Goal: Task Accomplishment & Management: Manage account settings

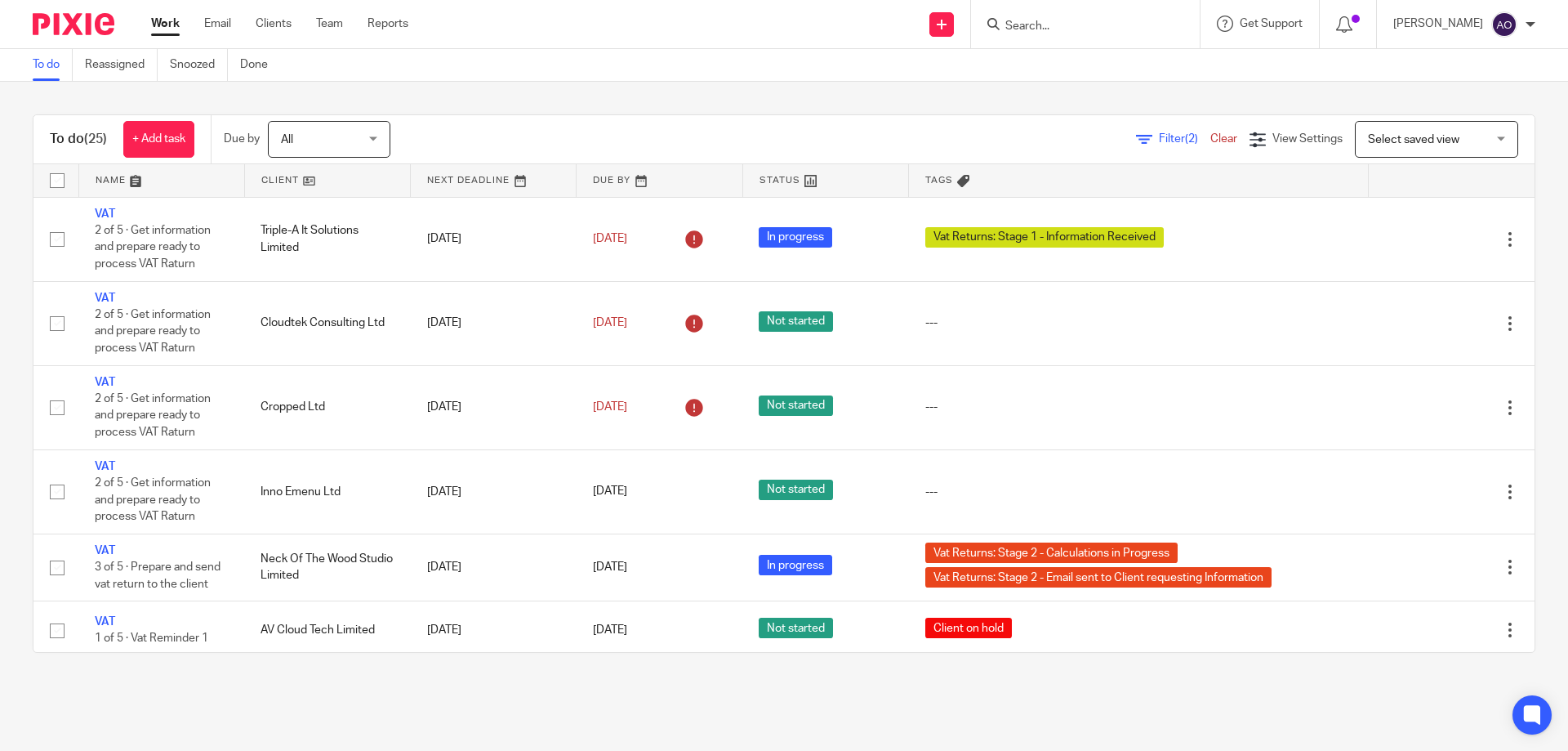
click at [318, 181] on link at bounding box center [327, 180] width 165 height 32
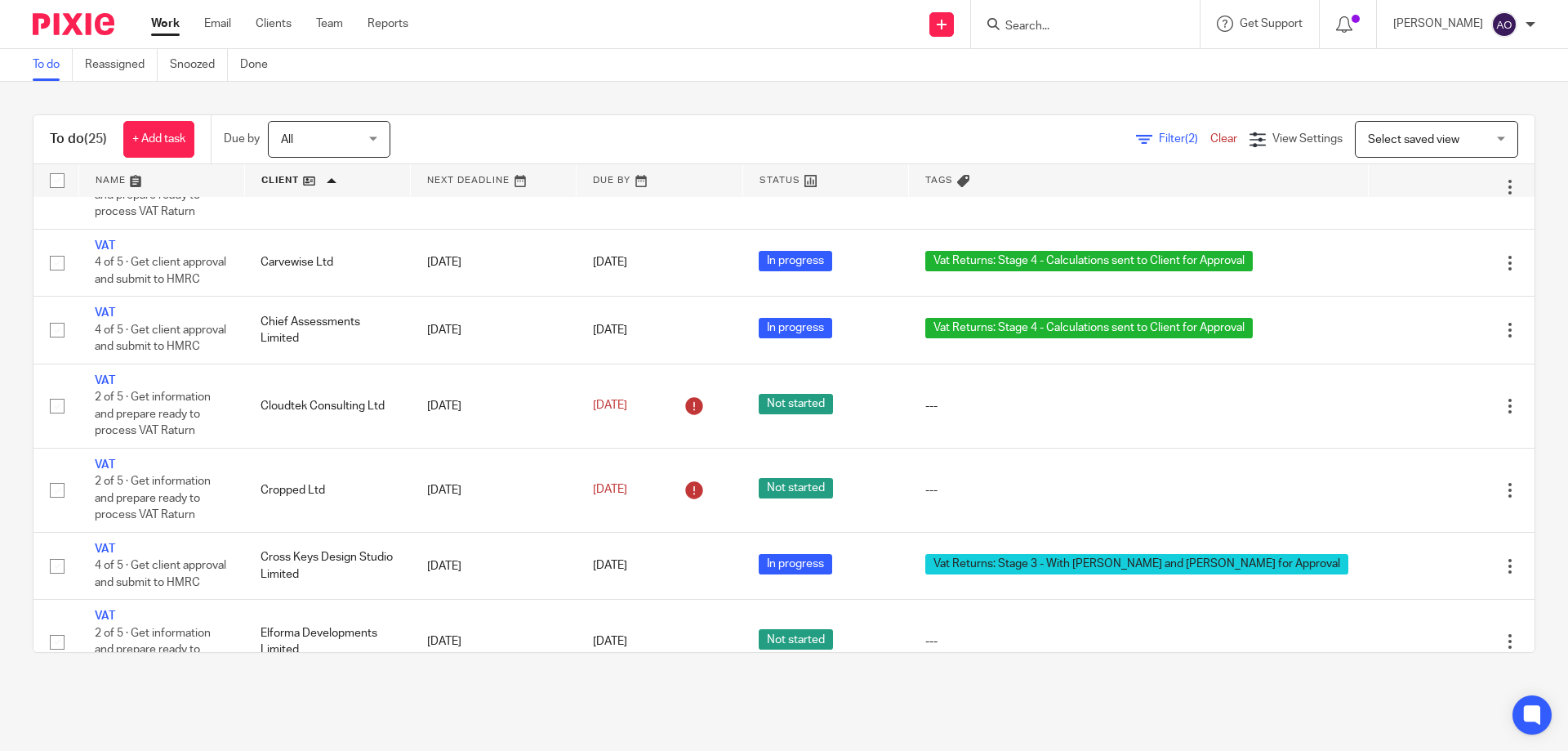
scroll to position [409, 0]
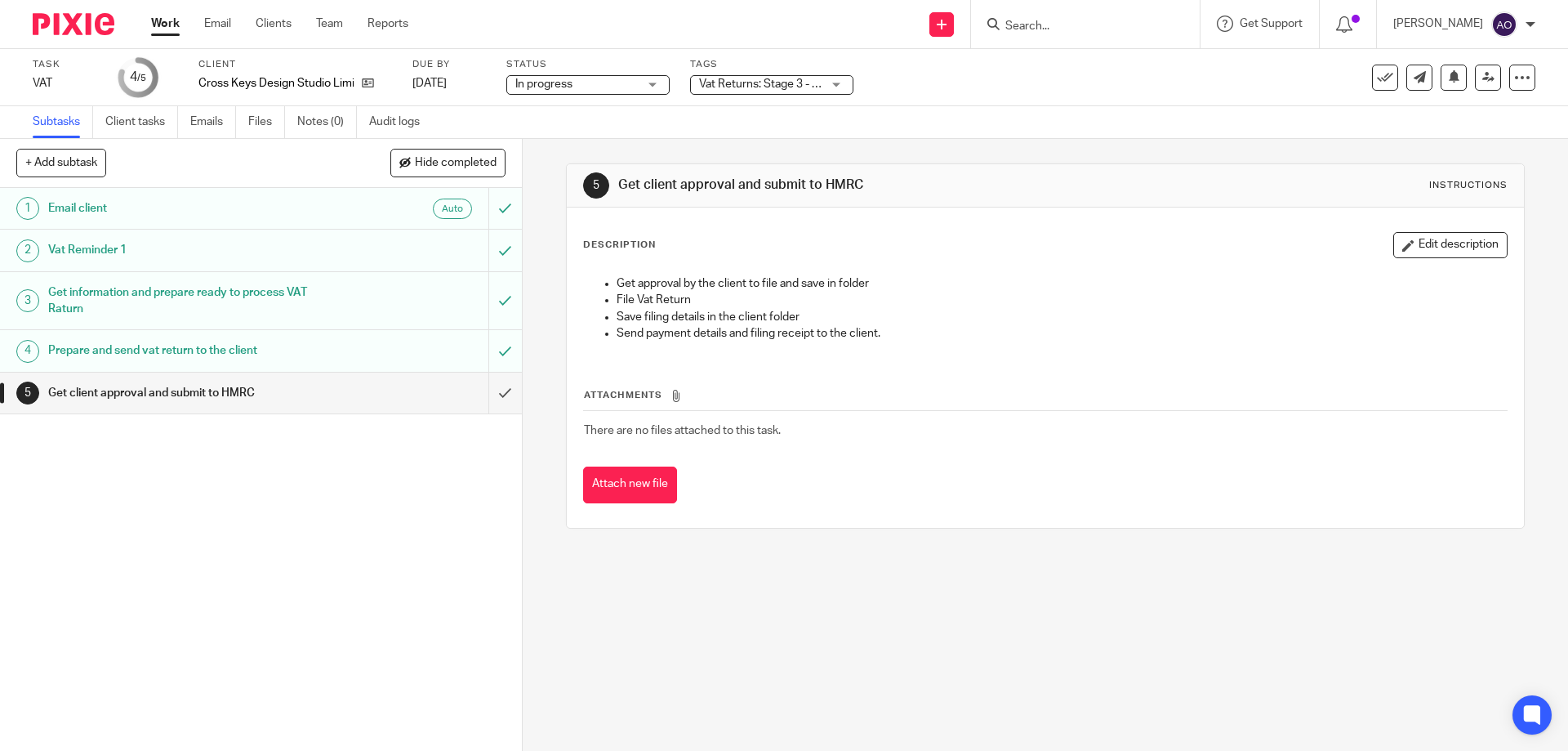
click at [835, 83] on div "Vat Returns: Stage 3 - With [PERSON_NAME] and [PERSON_NAME] for Approval" at bounding box center [772, 85] width 163 height 20
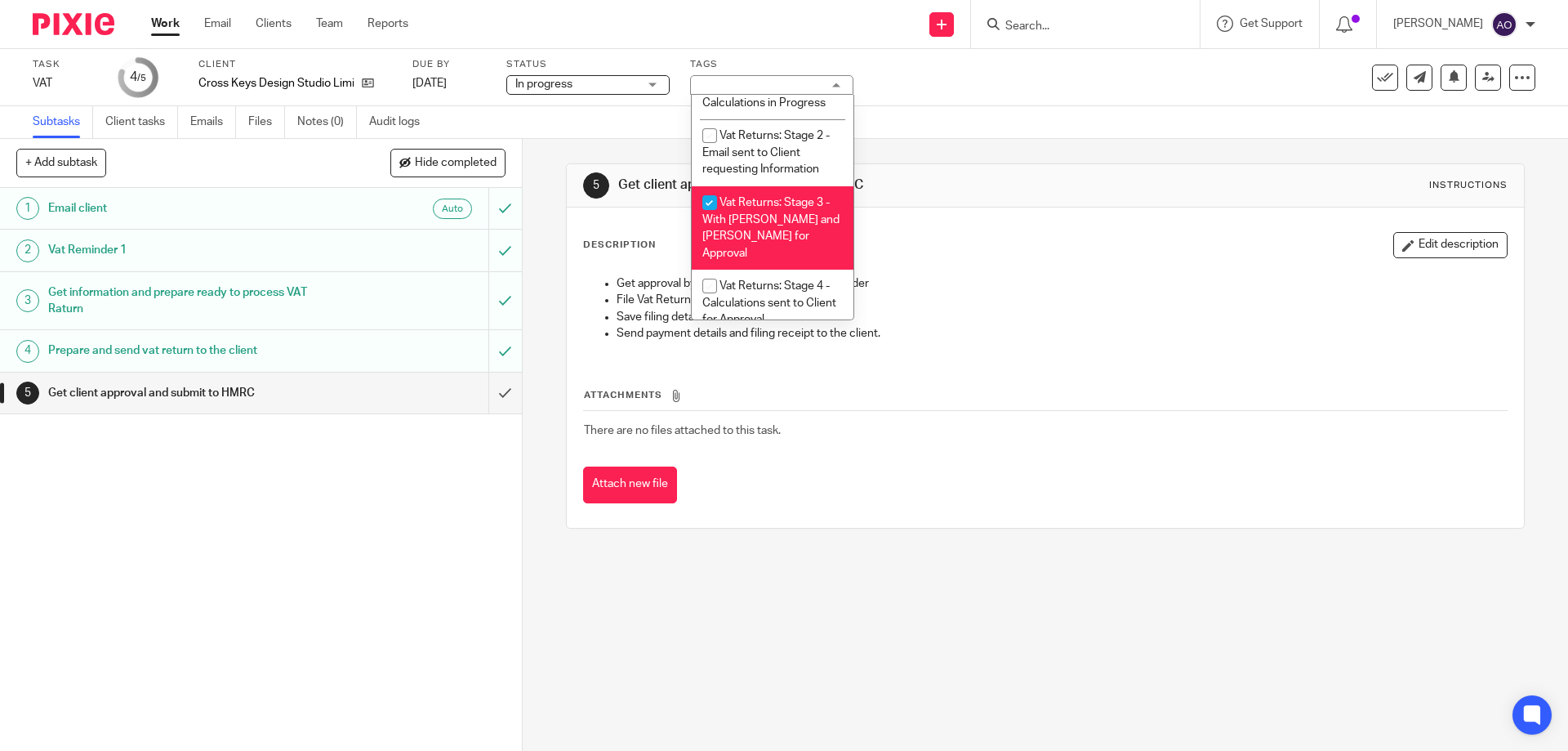
scroll to position [1040, 0]
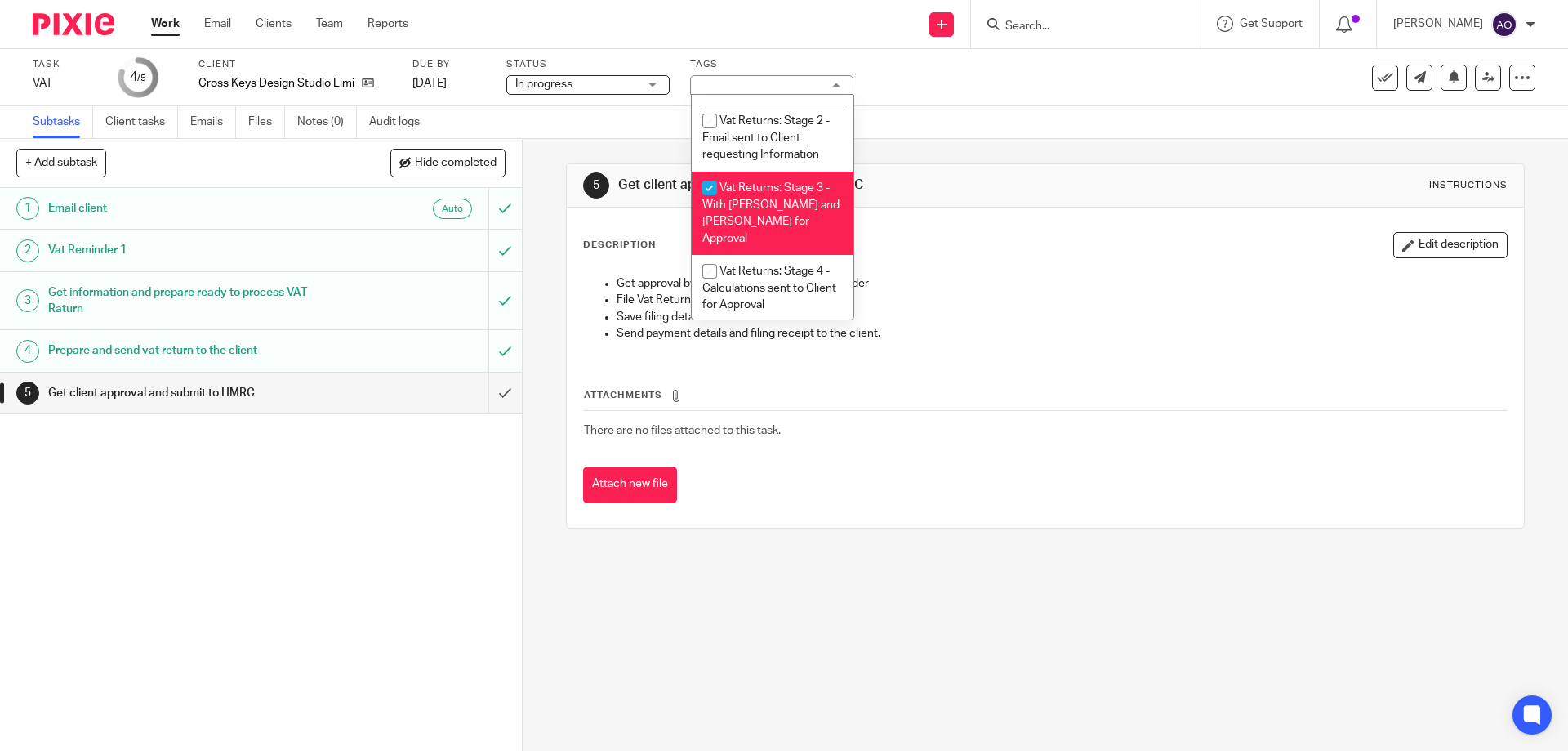
click at [705, 187] on input "checkbox" at bounding box center [710, 188] width 31 height 31
checkbox input "false"
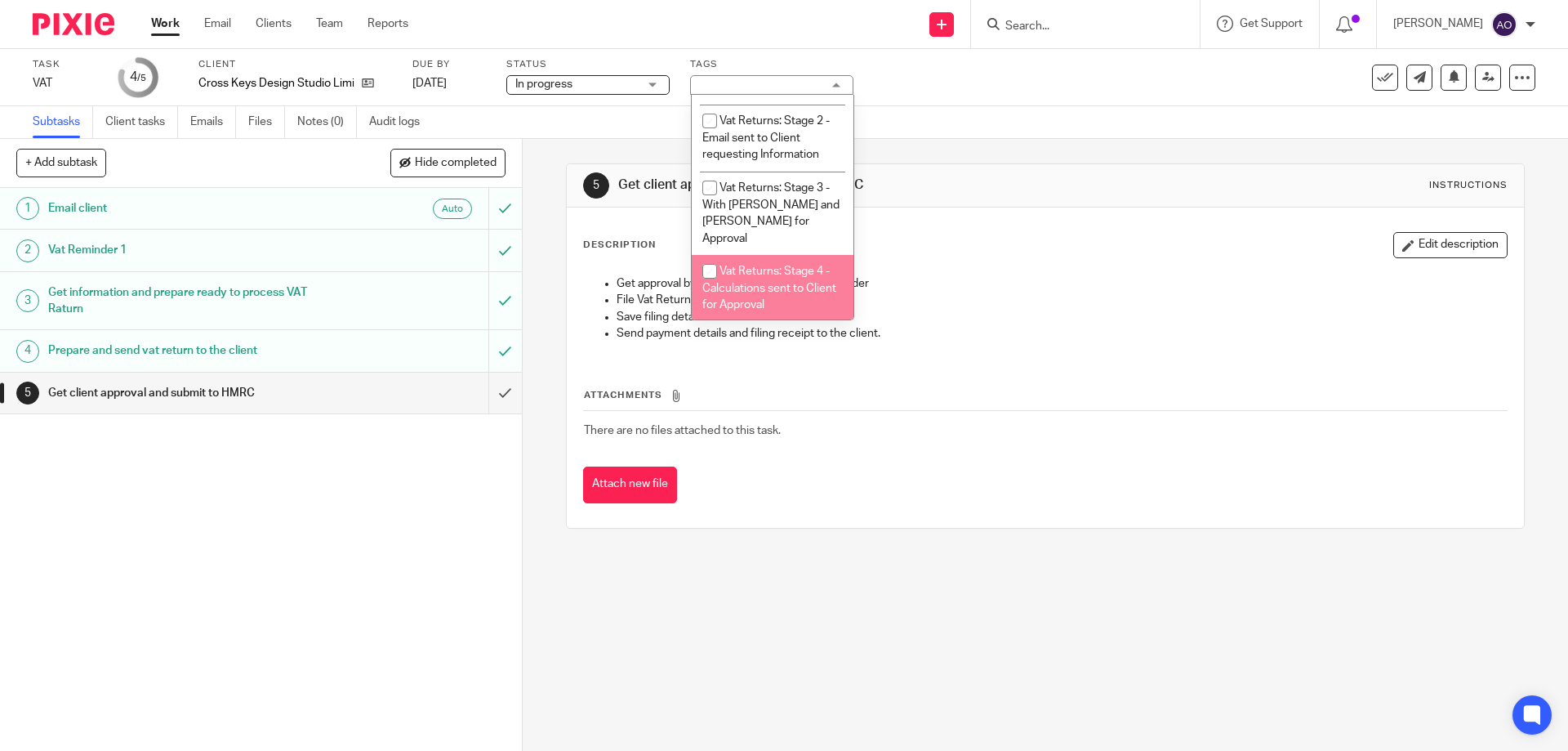
click at [704, 257] on input "checkbox" at bounding box center [710, 271] width 31 height 31
checkbox input "true"
click at [448, 484] on div "1 Email client Auto 2 Vat Reminder 1 3 Get information and prepare ready to pro…" at bounding box center [260, 469] width 522 height 563
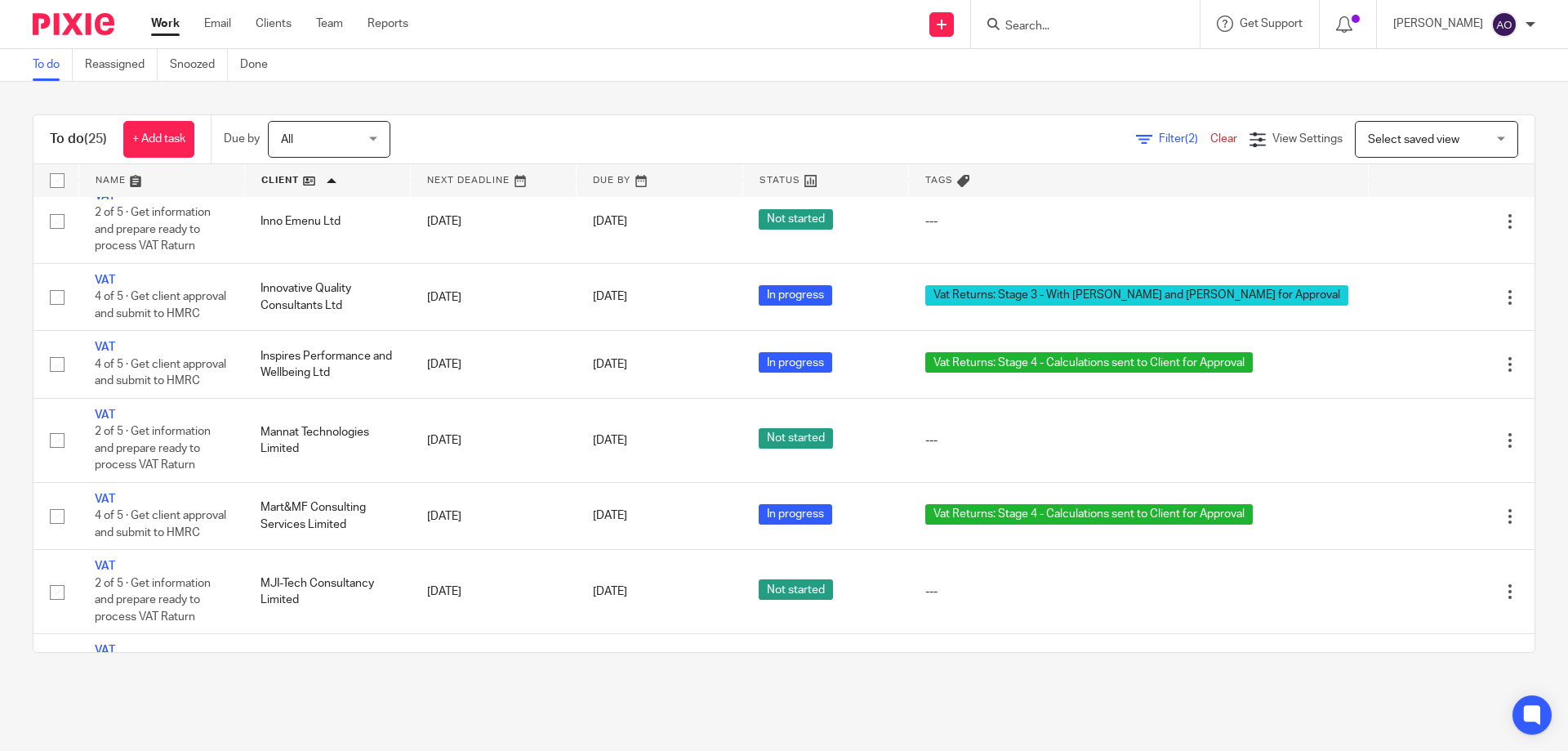
scroll to position [1144, 0]
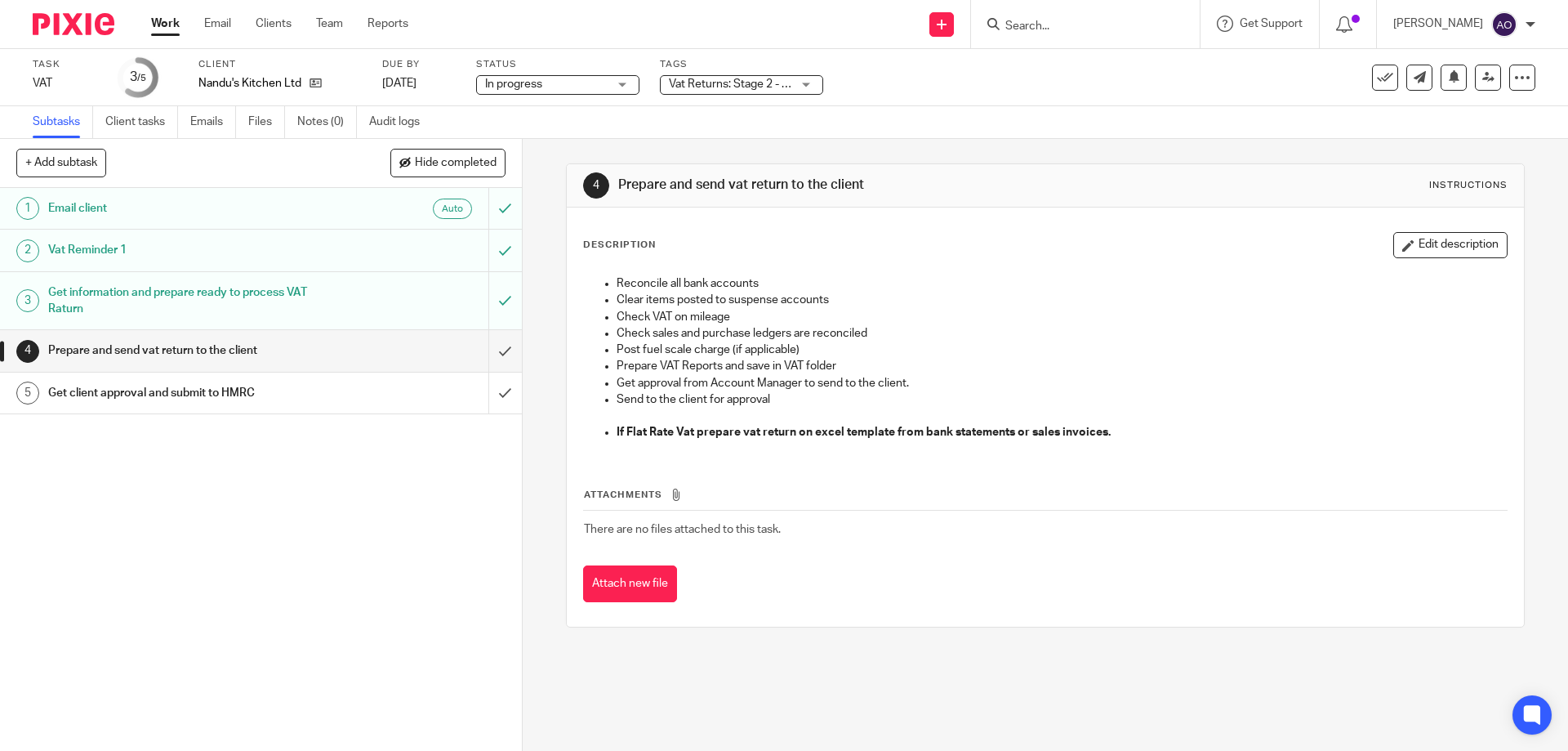
click at [807, 78] on div "Vat Returns: Stage 2 - Calculations in Progress" at bounding box center [742, 85] width 163 height 20
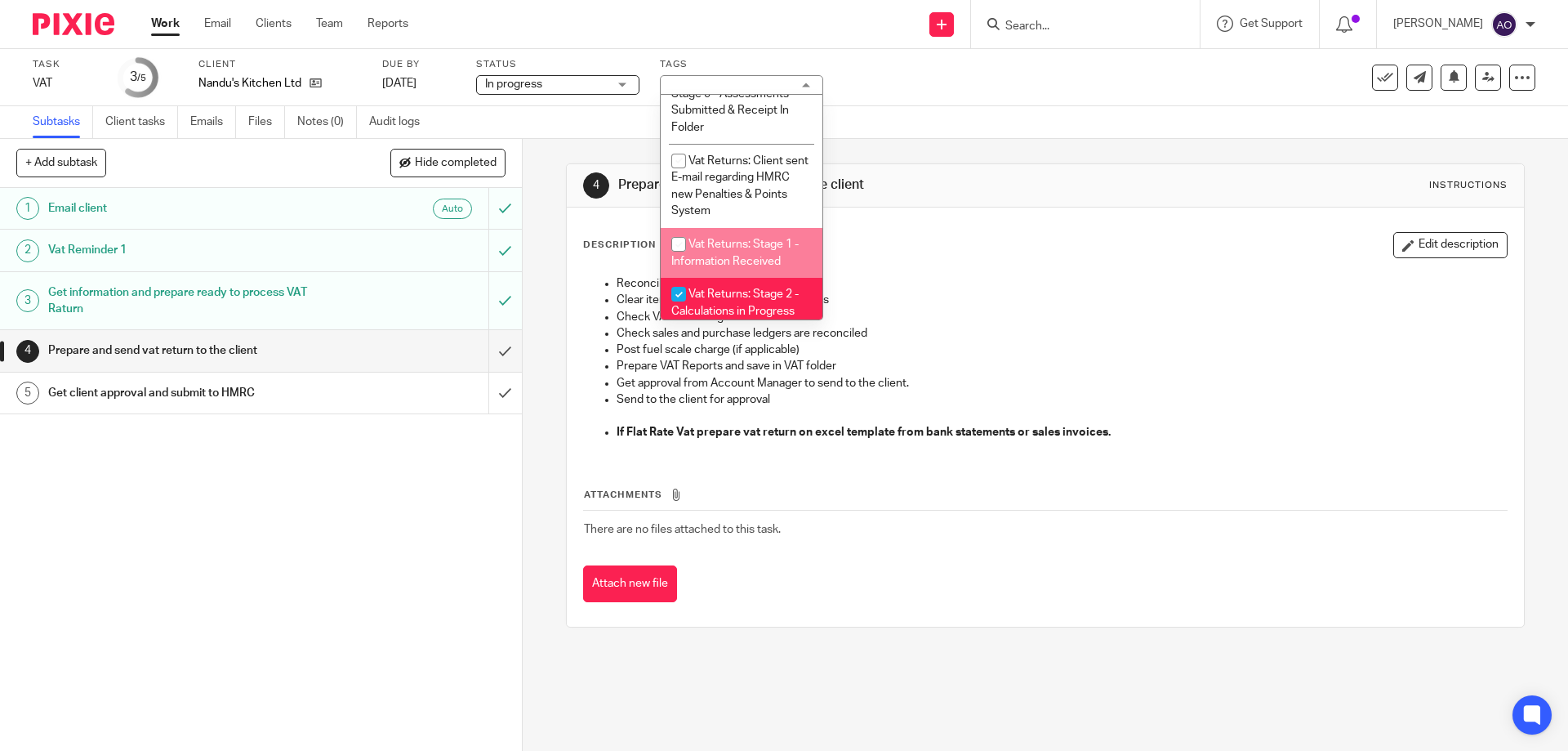
scroll to position [899, 0]
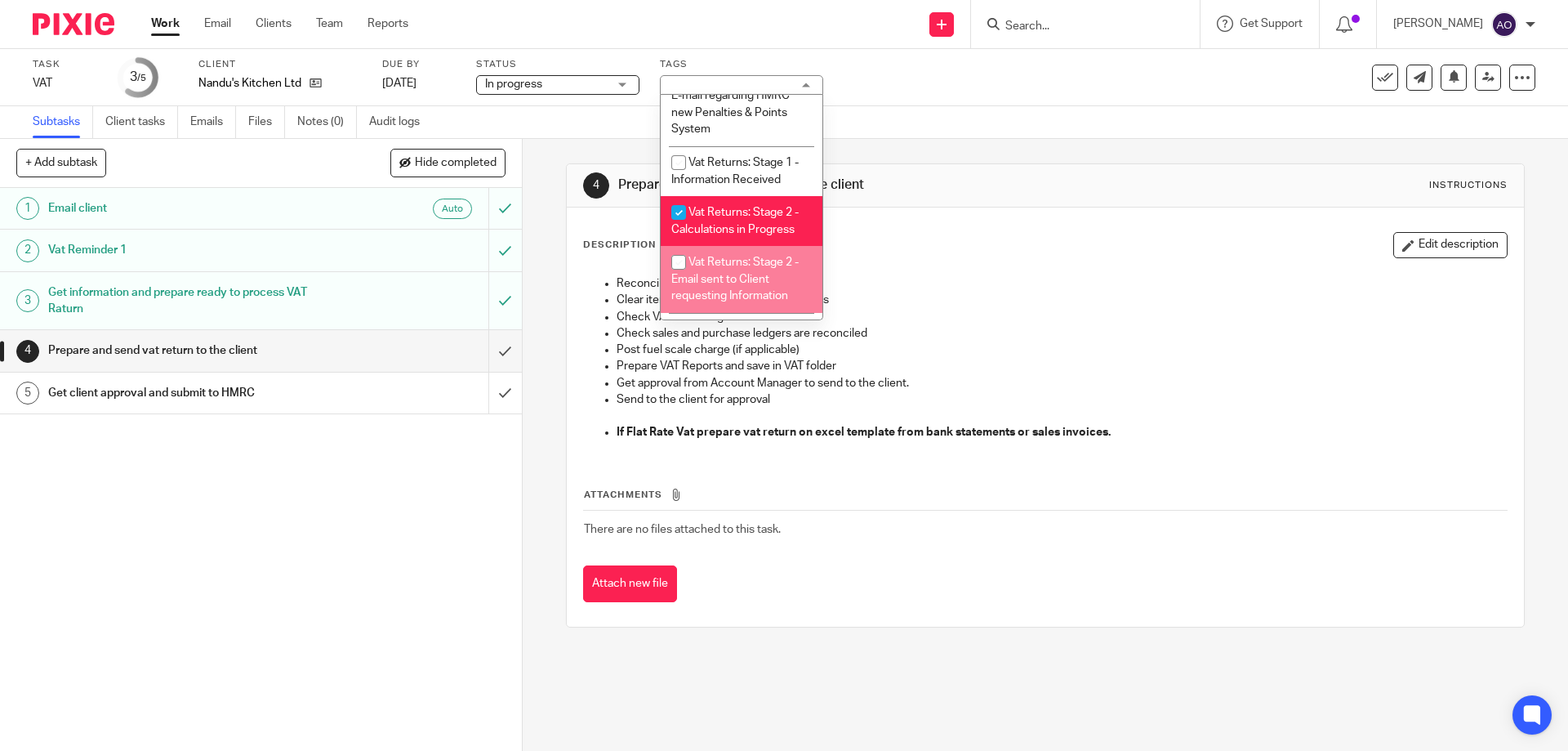
click at [675, 260] on input "checkbox" at bounding box center [679, 262] width 31 height 31
checkbox input "true"
click at [454, 451] on div "1 Email client Auto 2 Vat Reminder 1 3 Get information and prepare ready to pro…" at bounding box center [260, 469] width 522 height 563
